Goal: Task Accomplishment & Management: Manage account settings

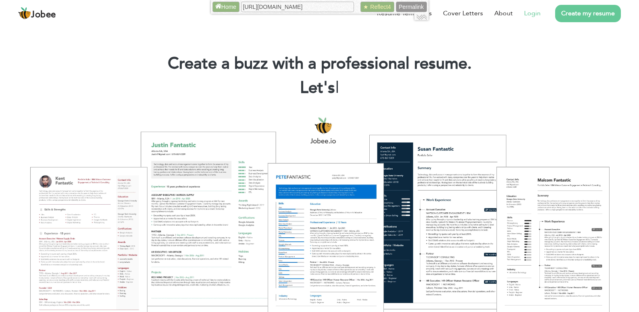
click at [533, 10] on link "Login" at bounding box center [532, 13] width 17 height 10
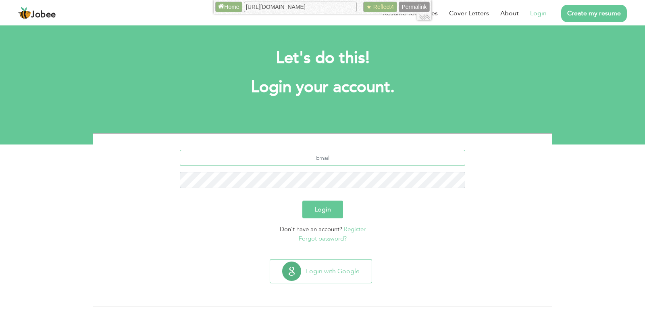
click at [295, 159] on input "text" at bounding box center [323, 158] width 286 height 16
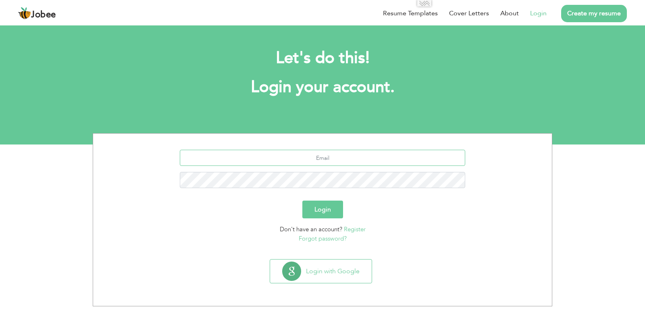
type input "[EMAIL_ADDRESS][DOMAIN_NAME]"
click at [303, 200] on button "Login" at bounding box center [323, 209] width 41 height 18
